Goal: Find contact information: Obtain details needed to contact an individual or organization

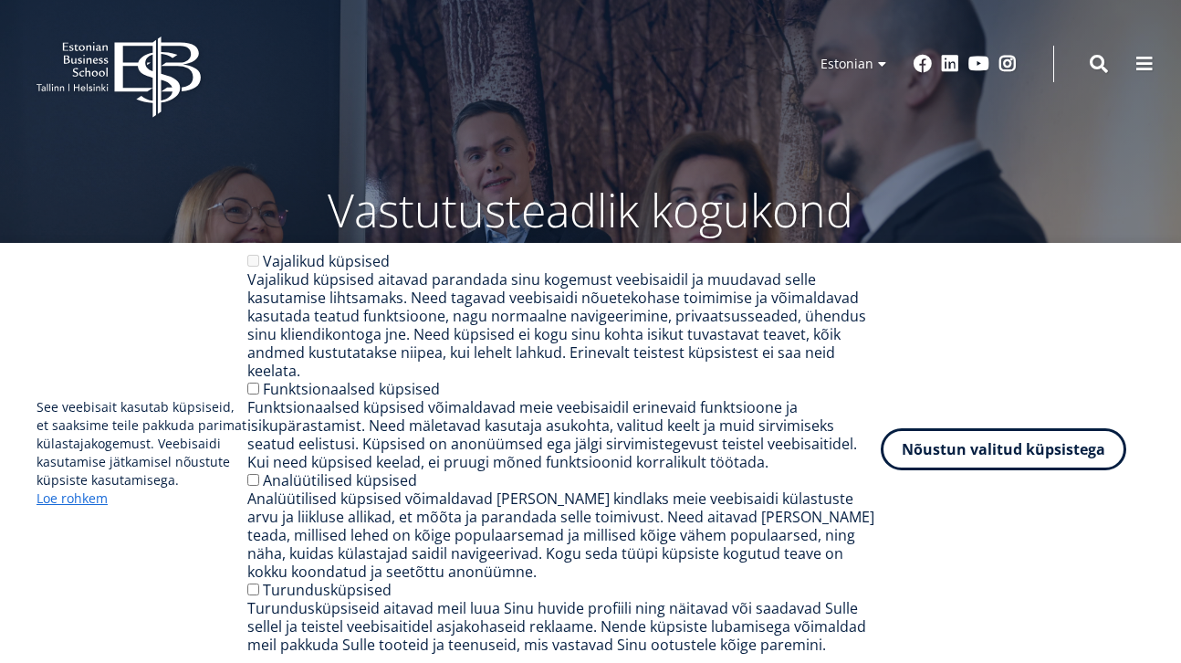
click at [1014, 443] on button "Nõustun valitud küpsistega" at bounding box center [1004, 449] width 246 height 42
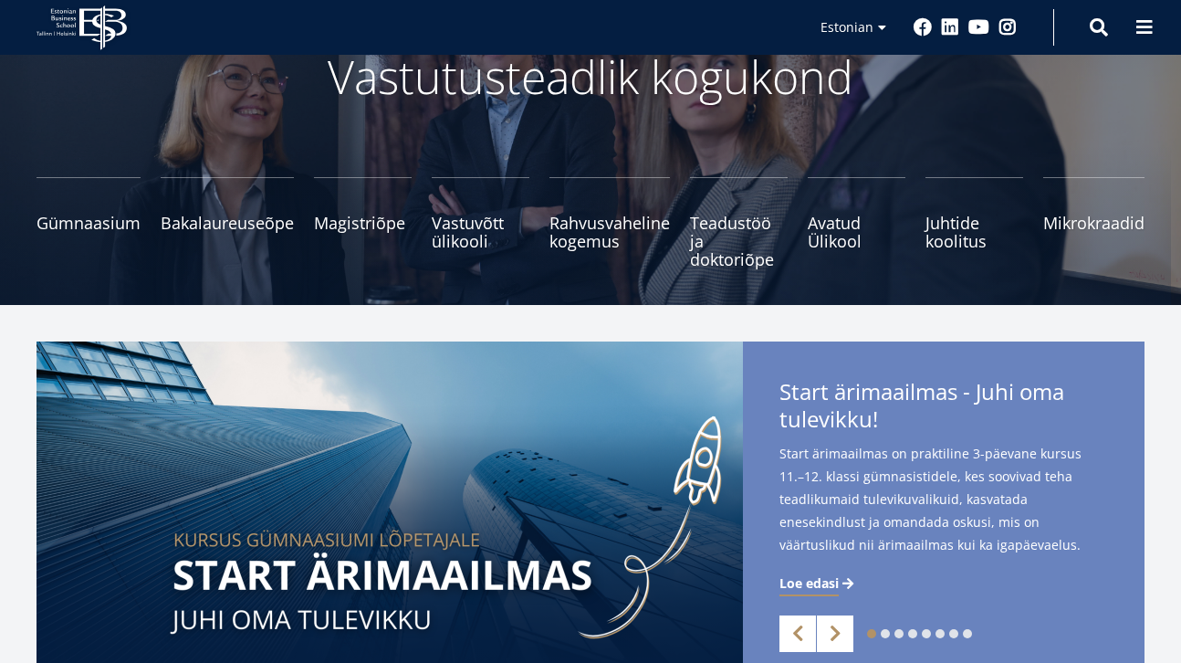
scroll to position [130, 0]
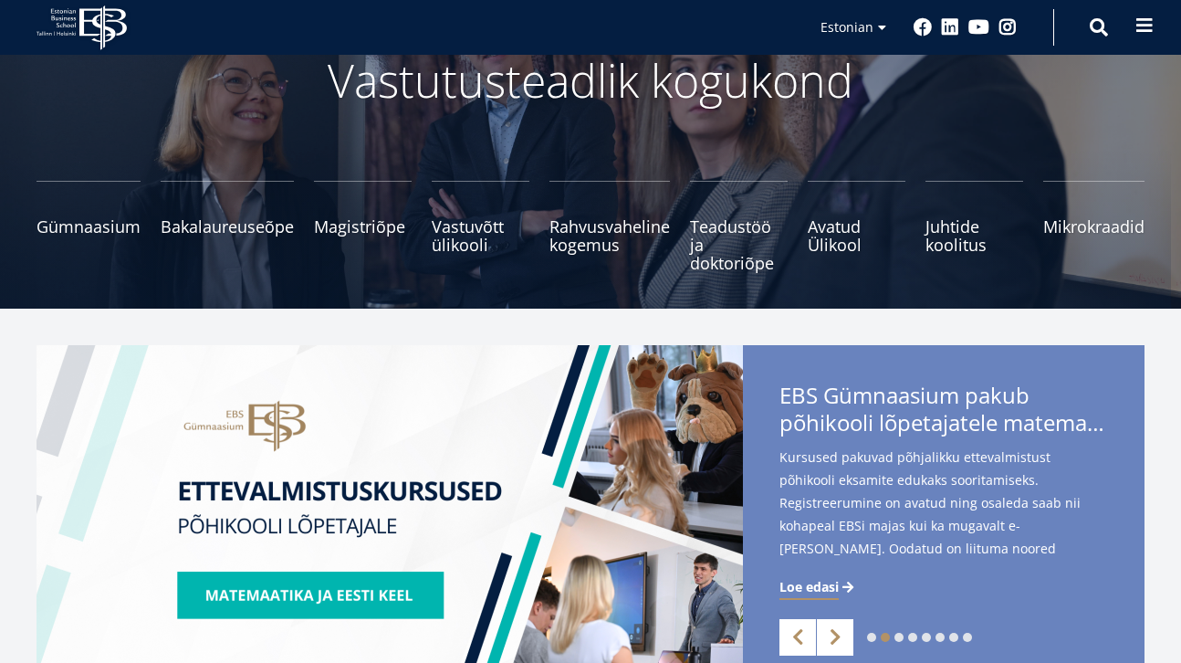
click at [1151, 25] on span at bounding box center [1145, 25] width 18 height 18
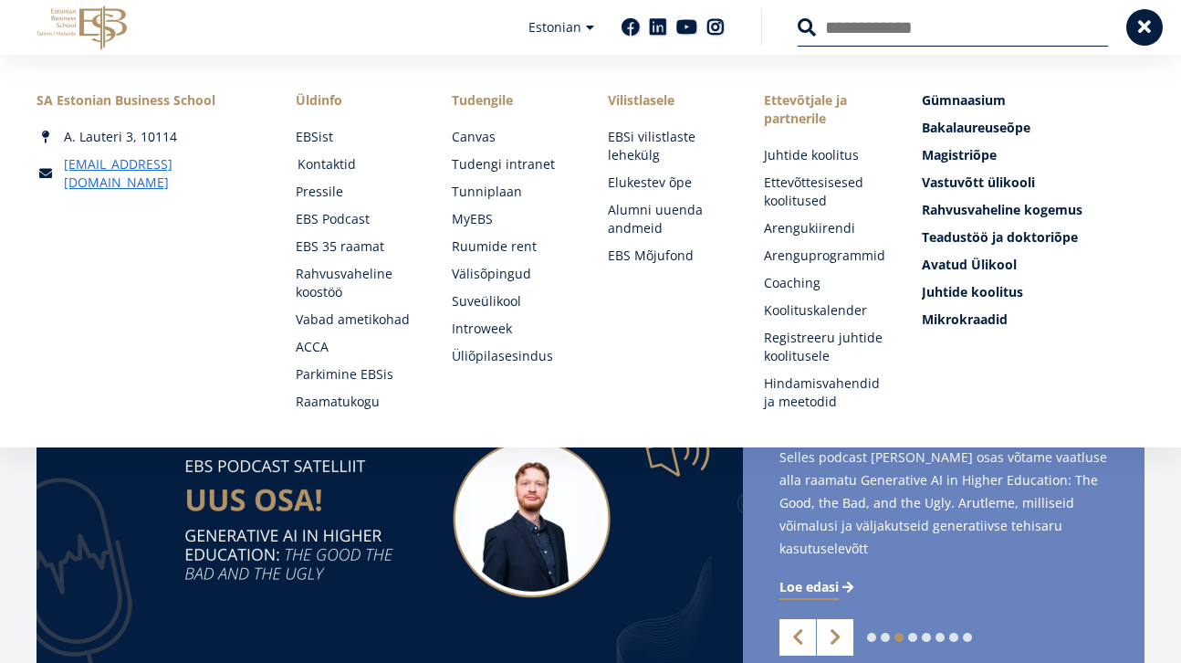
click at [336, 163] on link "Kontaktid" at bounding box center [358, 164] width 120 height 18
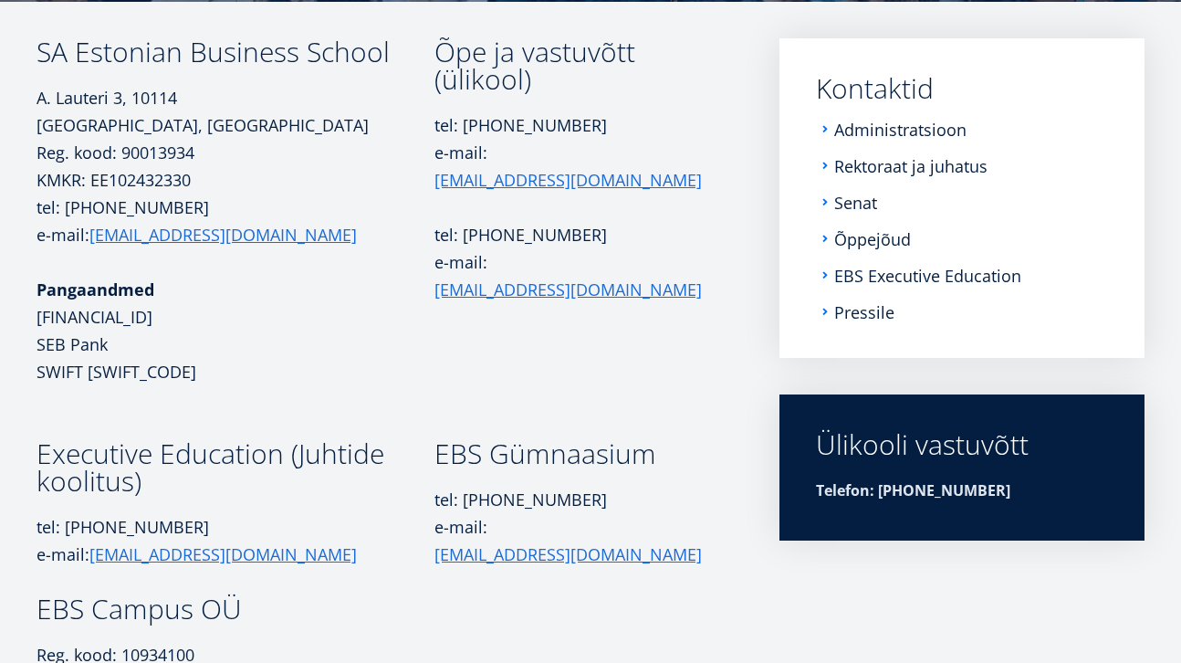
scroll to position [288, 0]
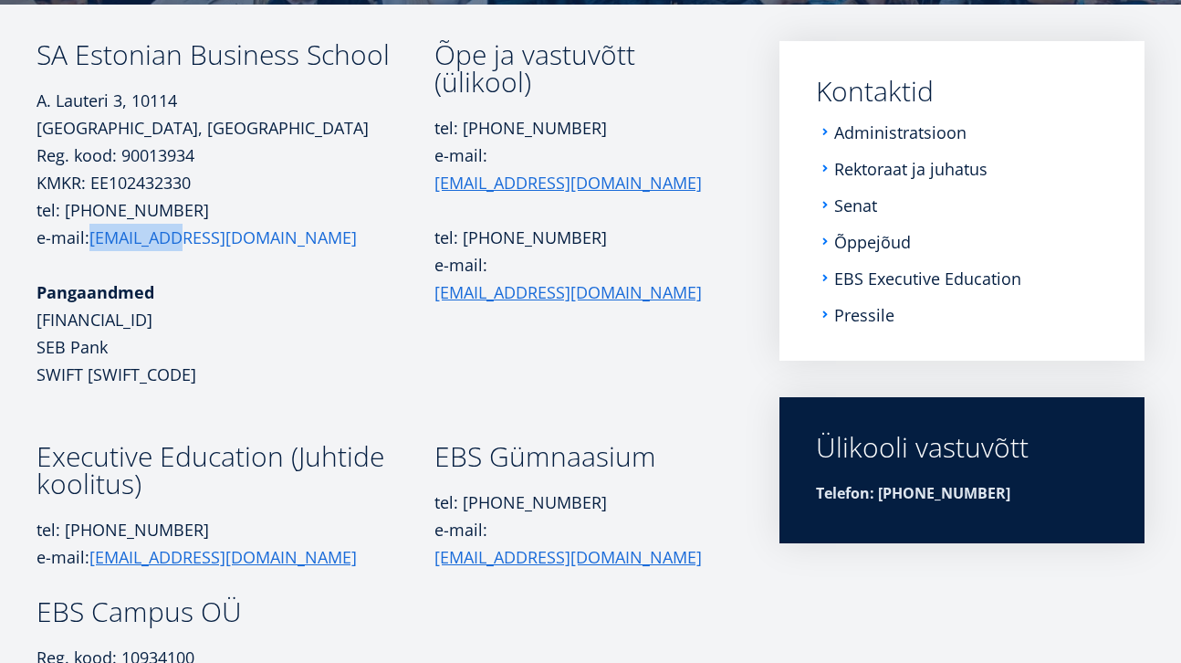
drag, startPoint x: 206, startPoint y: 243, endPoint x: 95, endPoint y: 240, distance: 111.4
click at [94, 240] on p "tel: +372 665 1300 e-mail: ebs@ebs.ee" at bounding box center [236, 223] width 398 height 55
click at [870, 129] on link "Administratsioon" at bounding box center [902, 132] width 132 height 18
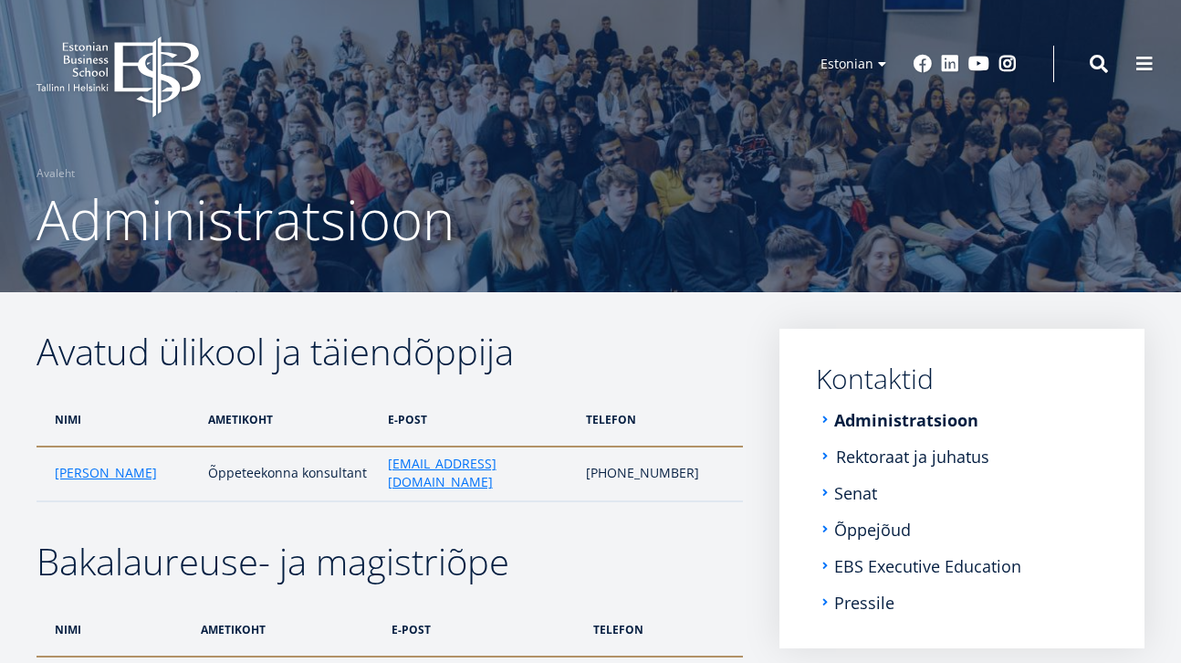
click at [874, 458] on link "Rektoraat ja juhatus" at bounding box center [912, 456] width 153 height 18
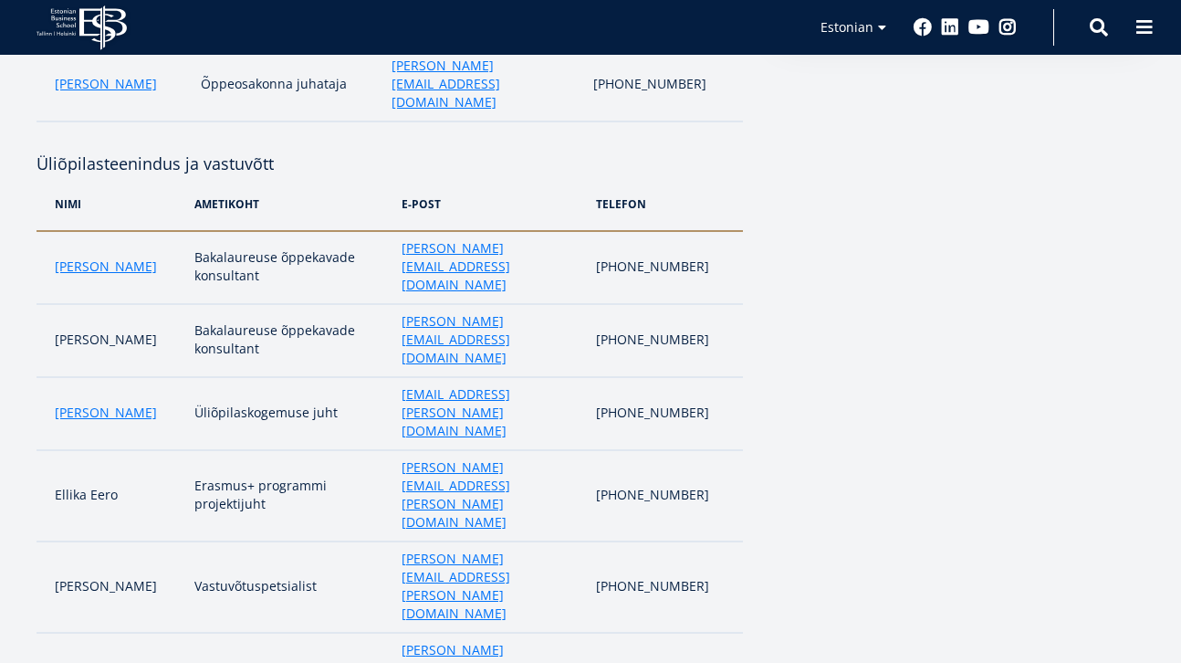
scroll to position [613, 0]
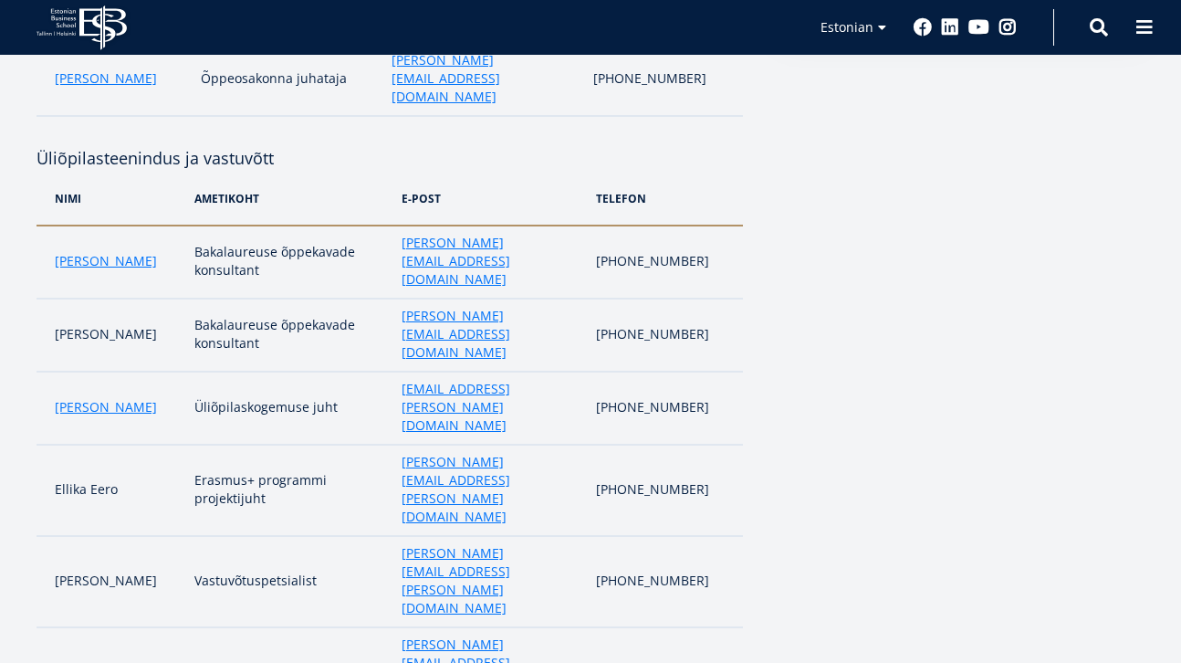
drag, startPoint x: 345, startPoint y: 418, endPoint x: 168, endPoint y: 417, distance: 177.1
click at [185, 627] on td "Üliõpilaste õpitee konsultant" at bounding box center [288, 672] width 207 height 91
copy td "Üliõpilaste õpitee konsultant"
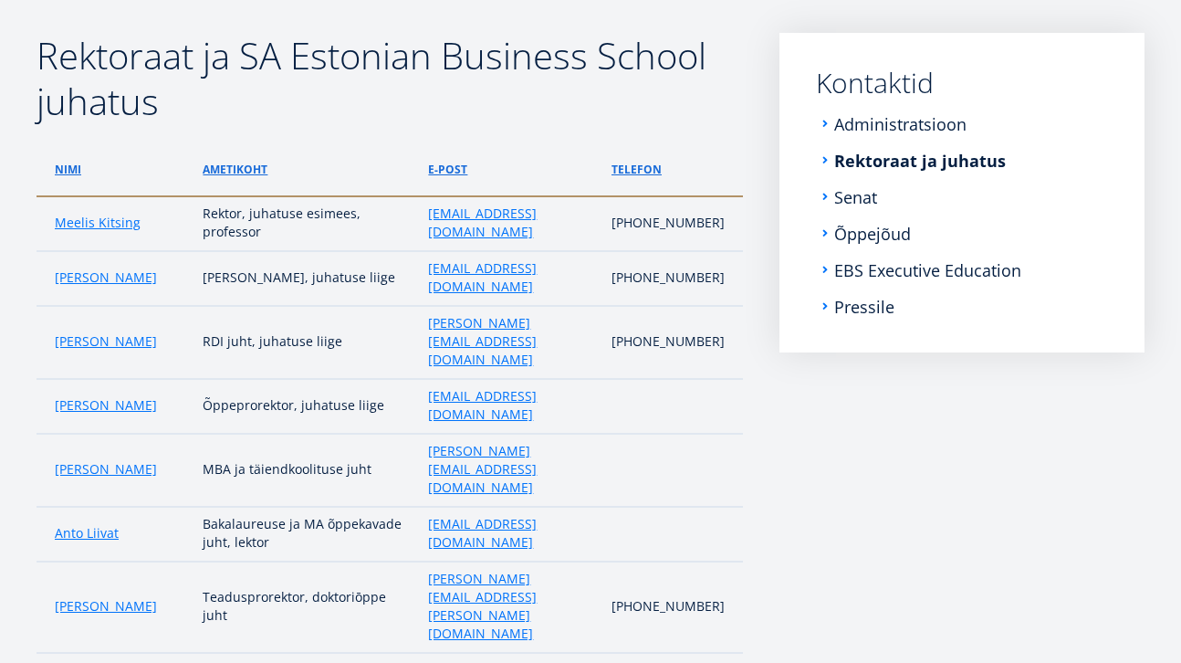
scroll to position [300, 0]
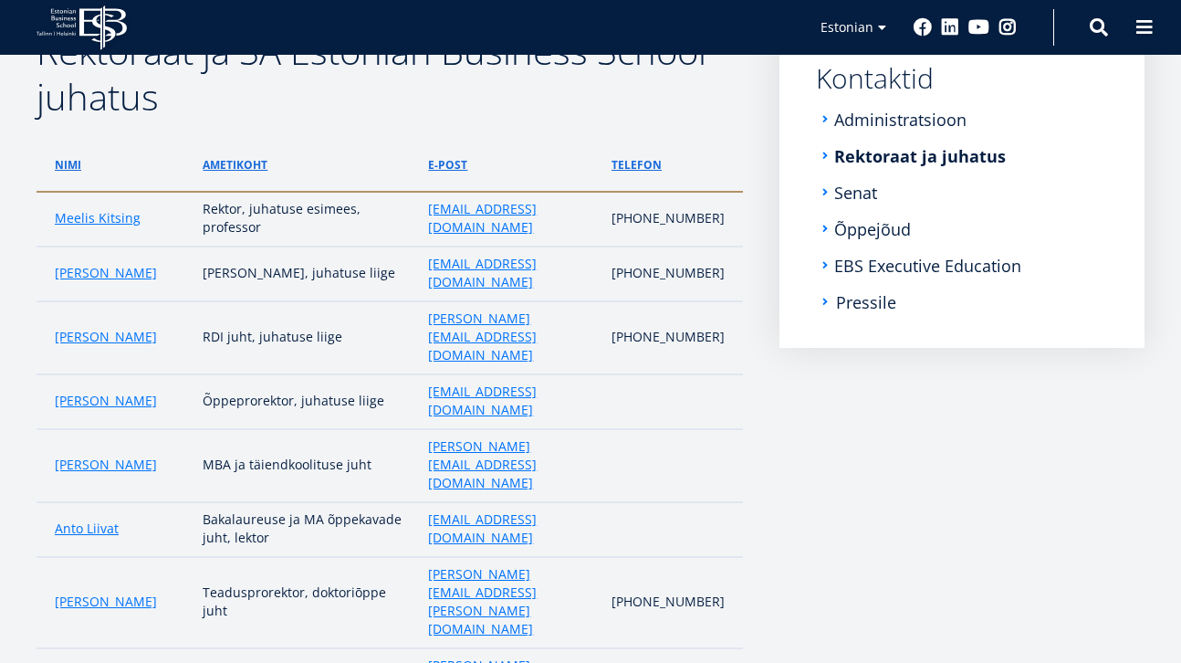
click at [874, 298] on link "Pressile" at bounding box center [866, 302] width 60 height 18
